Goal: Task Accomplishment & Management: Use online tool/utility

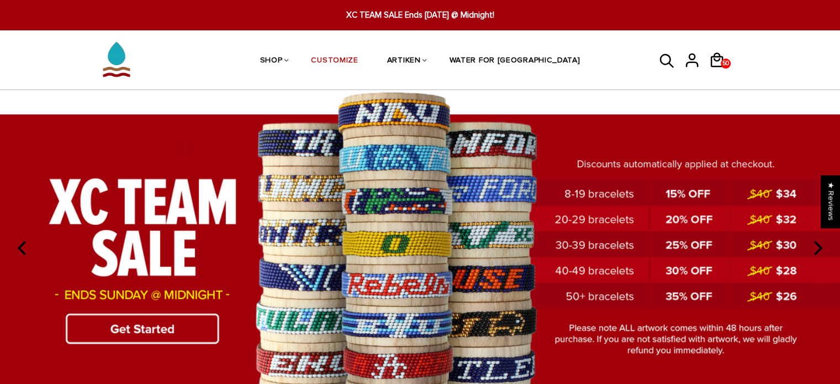
click at [191, 335] on img at bounding box center [420, 246] width 840 height 313
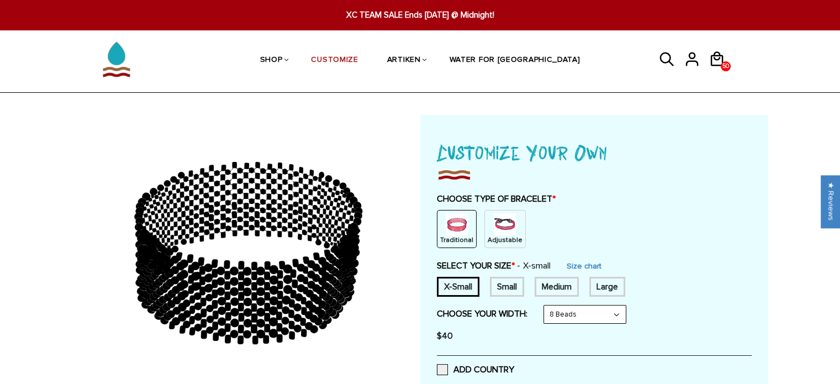
click at [502, 235] on p "Adjustable" at bounding box center [505, 239] width 35 height 9
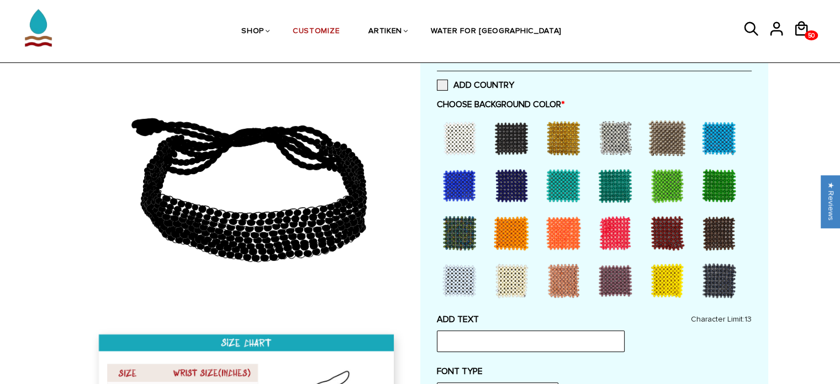
scroll to position [242, 0]
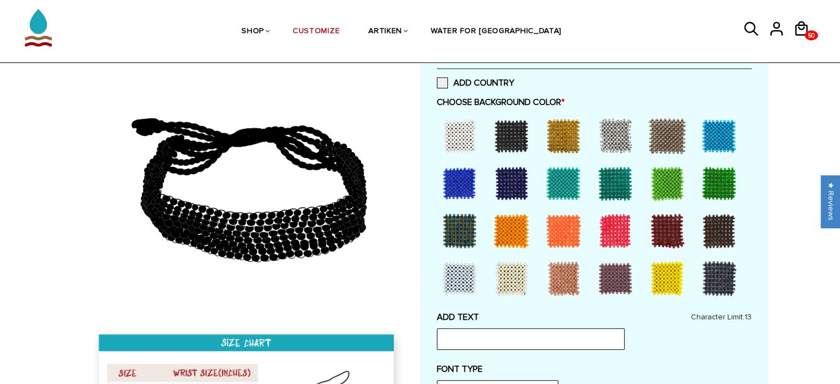
click at [717, 195] on div at bounding box center [719, 183] width 44 height 44
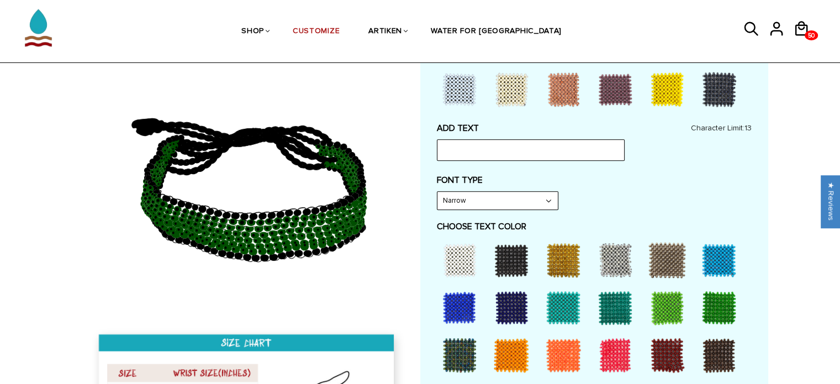
scroll to position [435, 0]
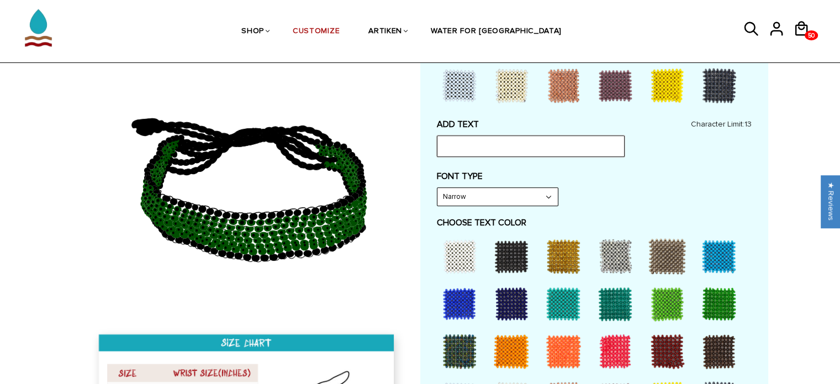
click at [511, 139] on input "text" at bounding box center [531, 145] width 188 height 21
type input "FOSSIL"
click at [518, 199] on select "Narrow Bold" at bounding box center [498, 197] width 120 height 18
select select "Bold"
click at [438, 188] on select "Narrow Bold" at bounding box center [498, 197] width 120 height 18
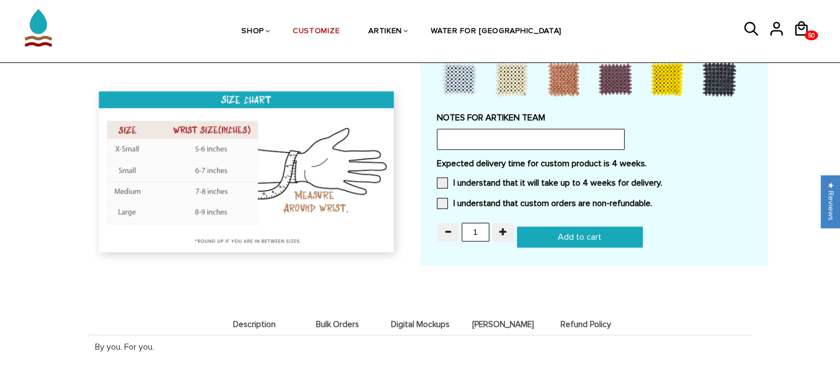
scroll to position [971, 0]
